Goal: Check status

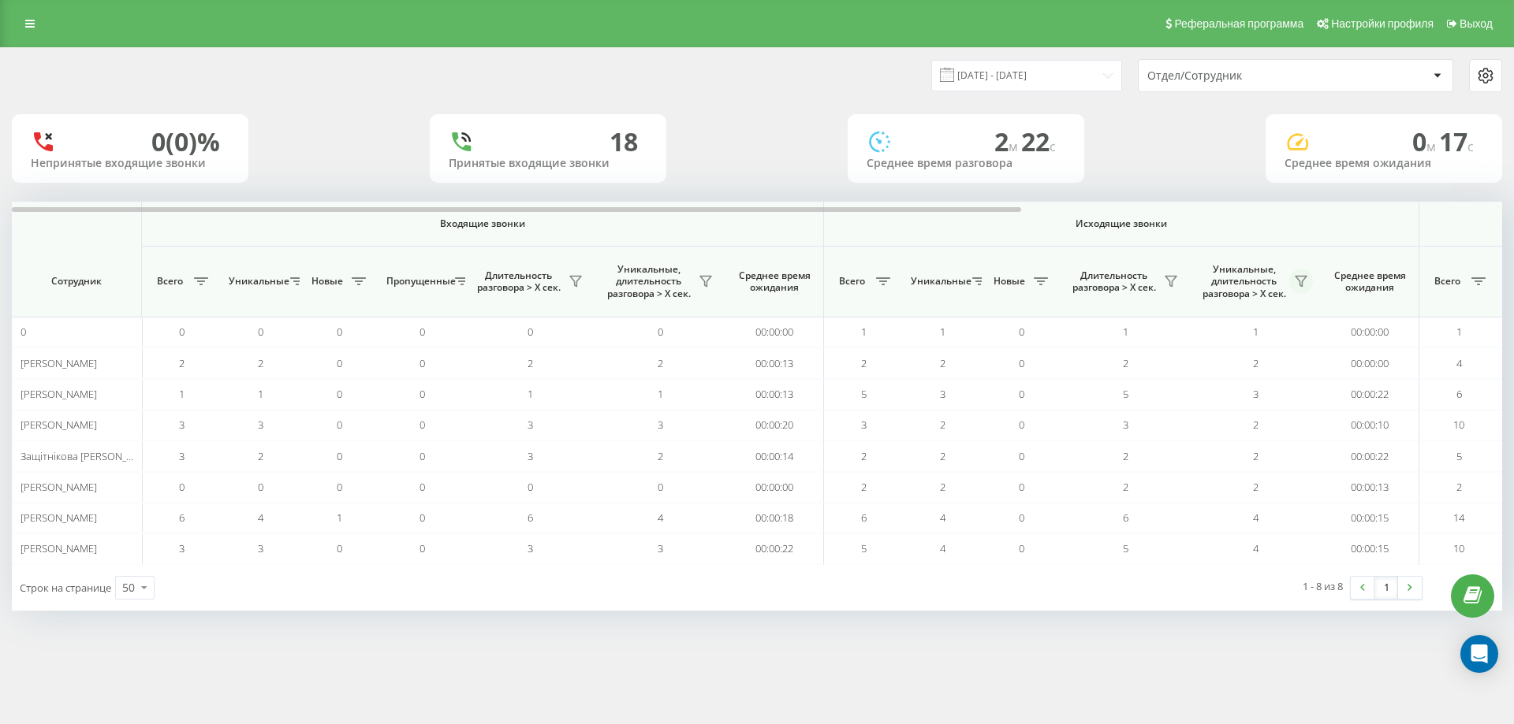
click at [1294, 283] on button at bounding box center [1301, 281] width 24 height 25
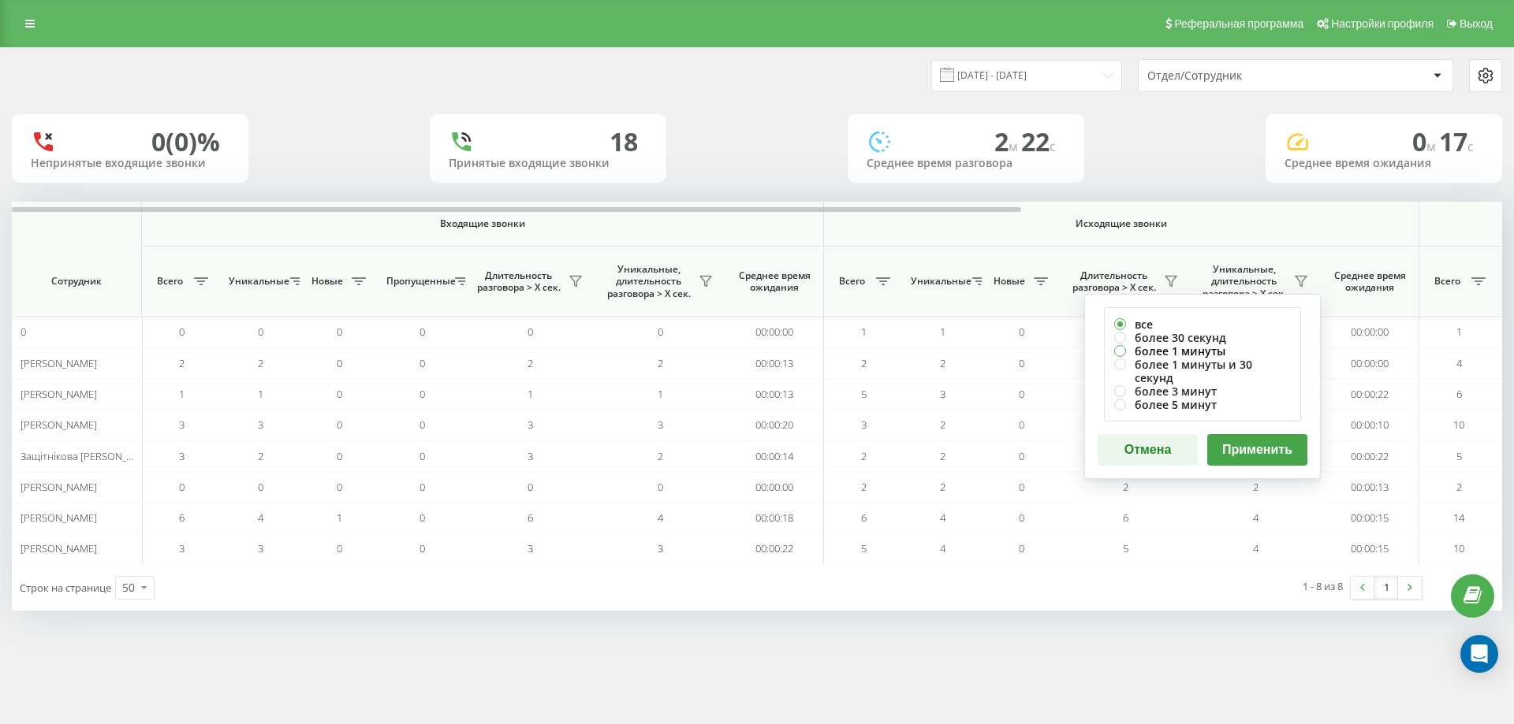
click at [1214, 347] on label "более 1 минуты" at bounding box center [1202, 350] width 177 height 13
radio input "true"
click at [1253, 434] on button "Применить" at bounding box center [1257, 450] width 100 height 32
click at [1201, 348] on label "более 1 минуты" at bounding box center [1202, 350] width 177 height 13
radio input "true"
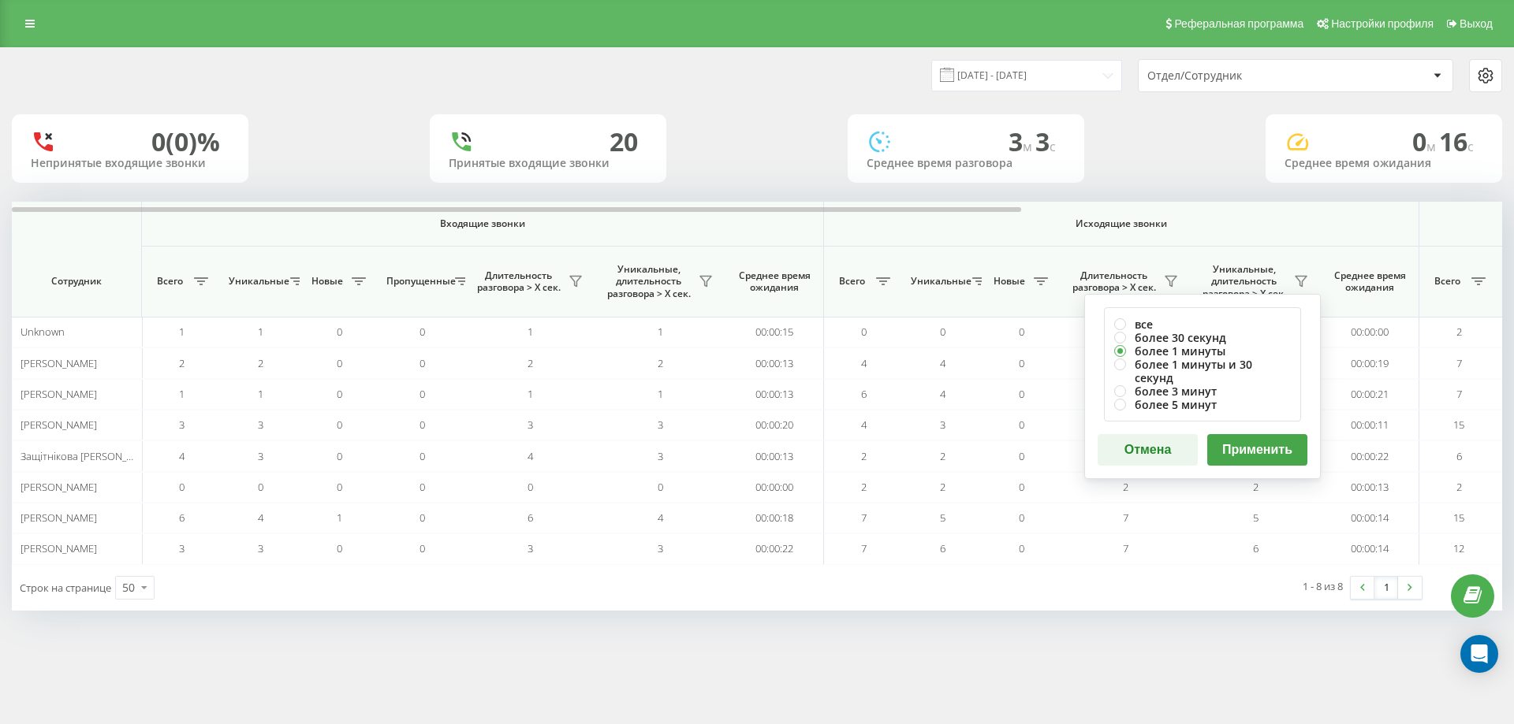
click at [1237, 443] on button "Применить" at bounding box center [1257, 450] width 100 height 32
